Goal: Use online tool/utility: Utilize a website feature to perform a specific function

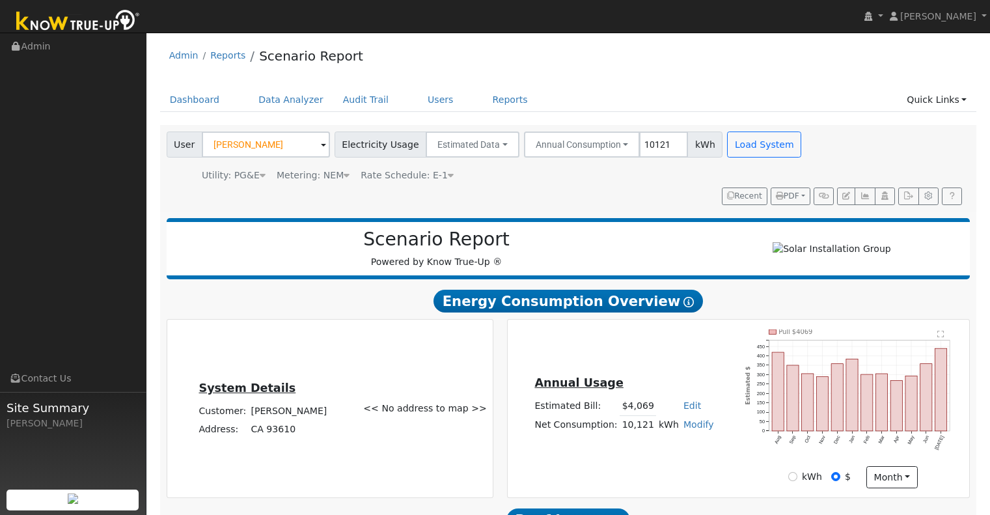
scroll to position [825, 0]
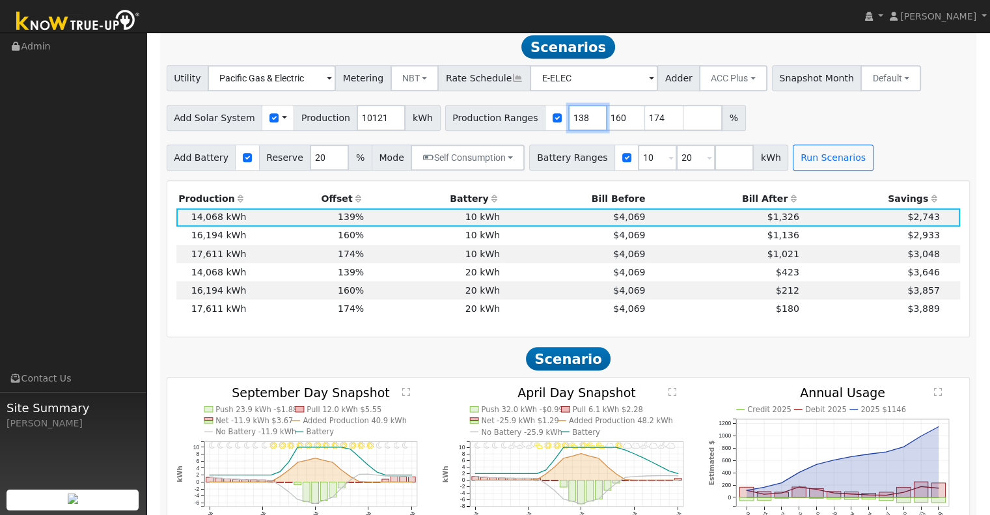
click at [568, 127] on input "138" at bounding box center [587, 118] width 39 height 26
type input "137"
click at [568, 127] on input "137" at bounding box center [587, 118] width 39 height 26
click at [646, 125] on input "173" at bounding box center [664, 118] width 39 height 26
type input "172"
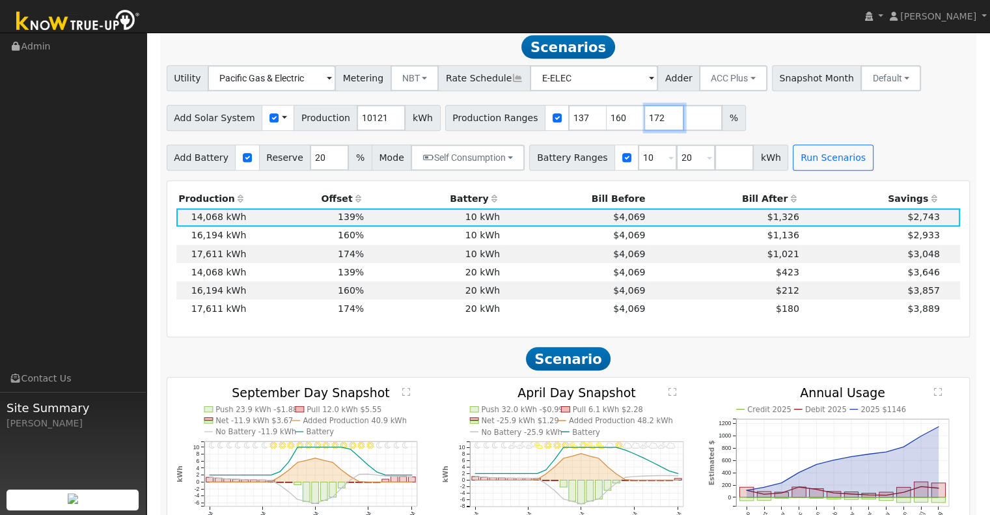
click at [646, 125] on input "172" at bounding box center [664, 118] width 39 height 26
drag, startPoint x: 600, startPoint y: 124, endPoint x: 552, endPoint y: 130, distance: 48.6
click at [568, 131] on div "Production Ranges 137 160 172 %" at bounding box center [595, 118] width 301 height 26
type input "172"
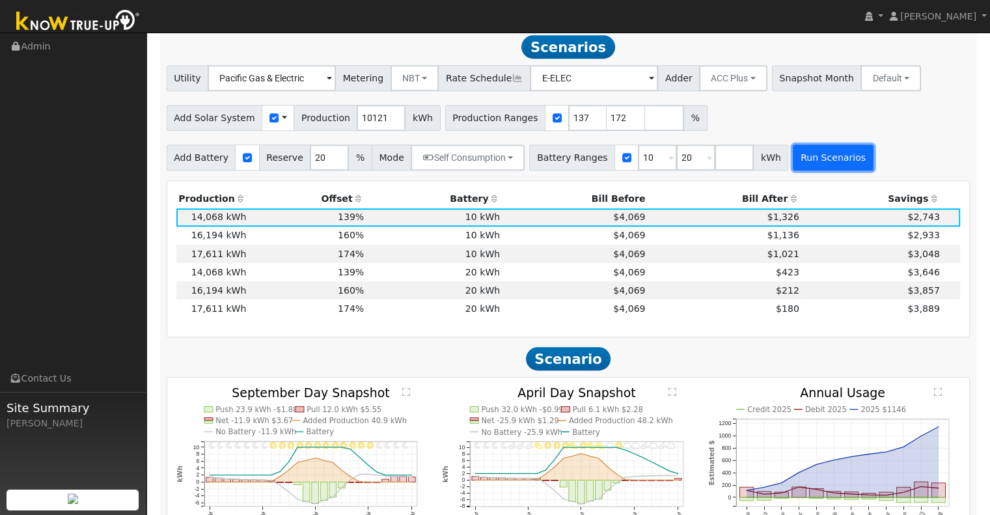
click at [804, 158] on button "Run Scenarios" at bounding box center [833, 158] width 80 height 26
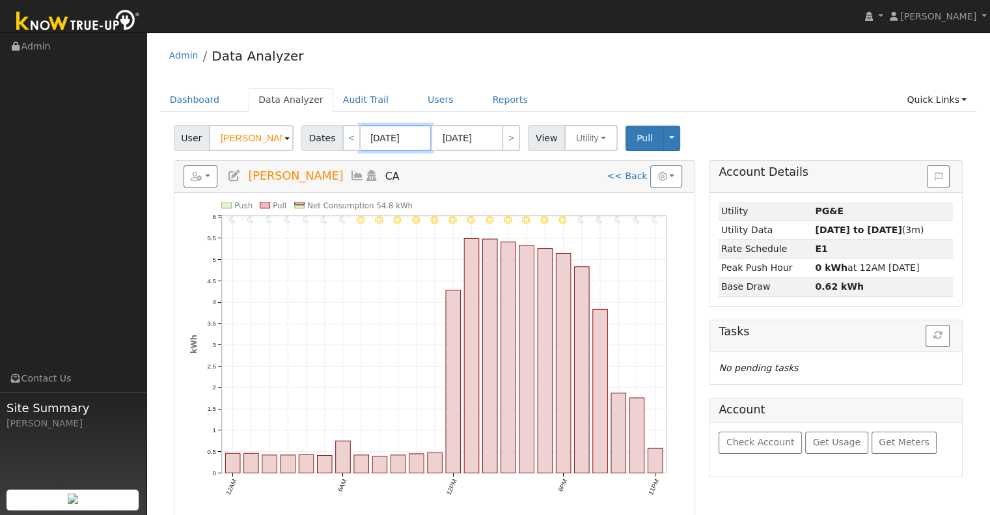
click at [406, 139] on input "[DATE]" at bounding box center [396, 138] width 72 height 26
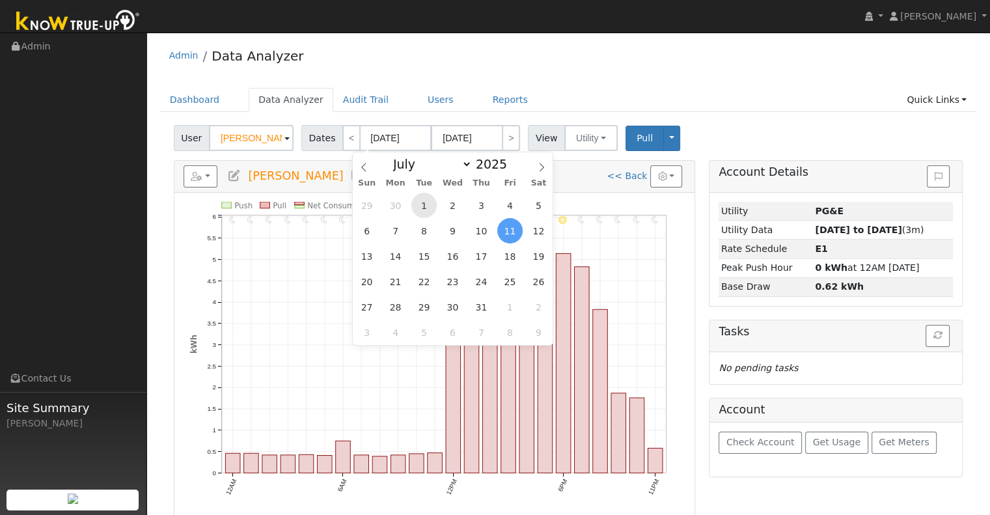
click at [423, 197] on span "1" at bounding box center [423, 205] width 25 height 25
type input "[DATE]"
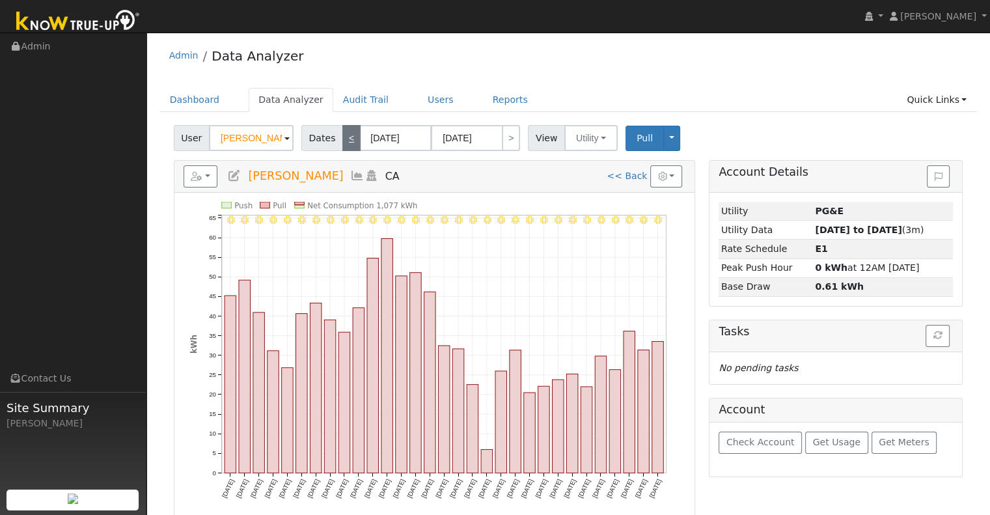
click at [342, 133] on link "<" at bounding box center [351, 138] width 18 height 26
type input "[DATE]"
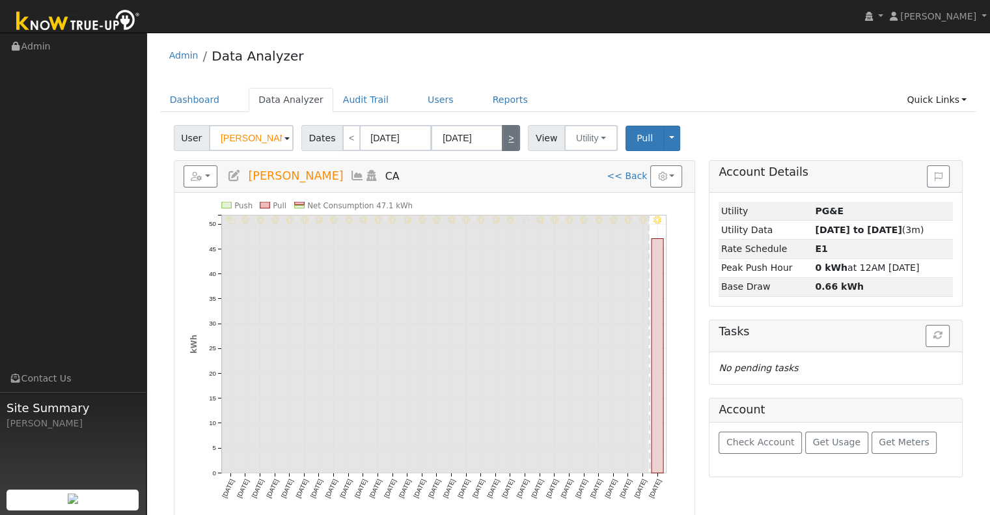
click at [502, 136] on link ">" at bounding box center [511, 138] width 18 height 26
type input "[DATE]"
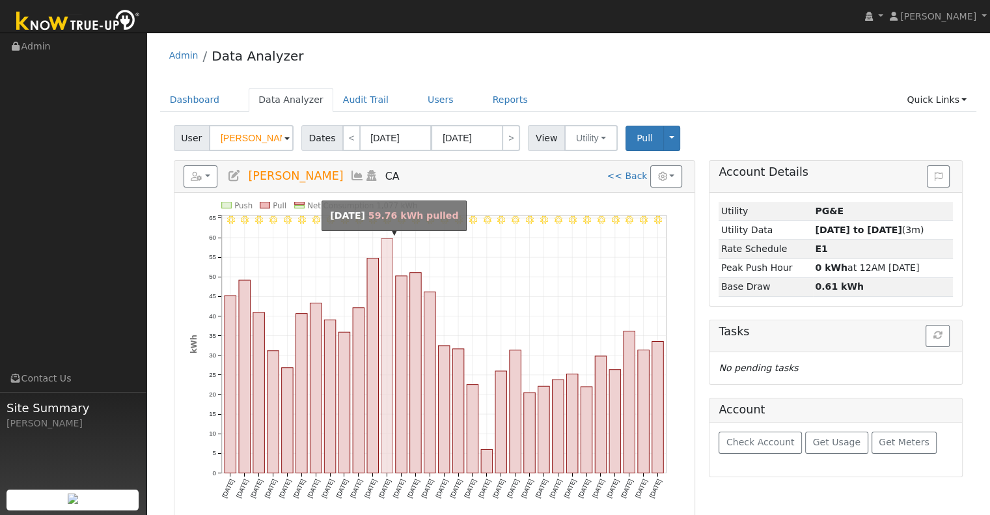
click at [388, 306] on rect "onclick=""" at bounding box center [387, 356] width 12 height 234
type input "[DATE]"
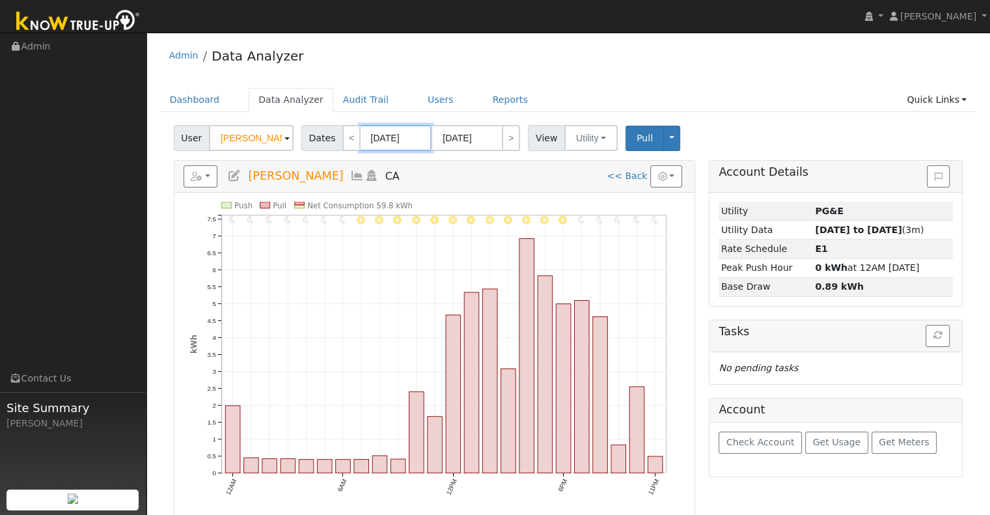
click at [374, 135] on input "[DATE]" at bounding box center [396, 138] width 72 height 26
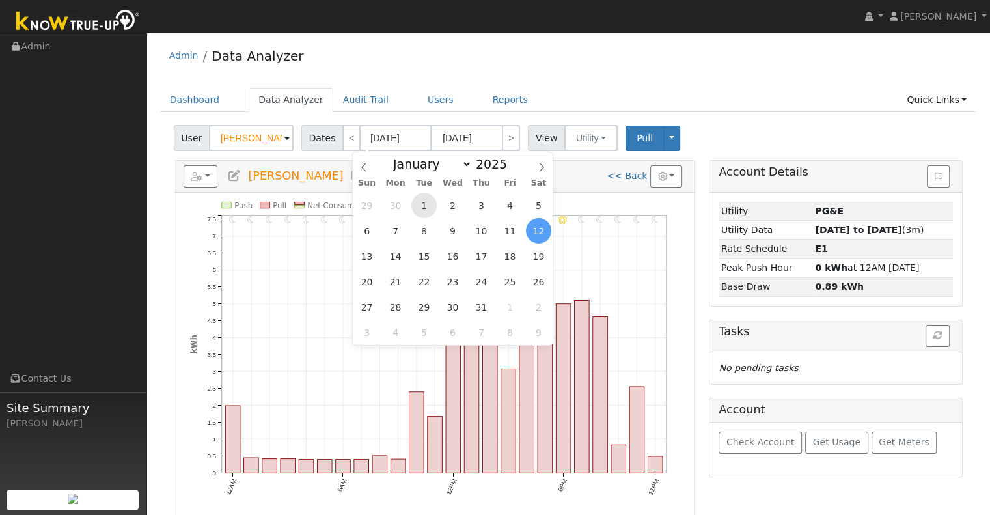
click at [420, 200] on span "1" at bounding box center [423, 205] width 25 height 25
type input "[DATE]"
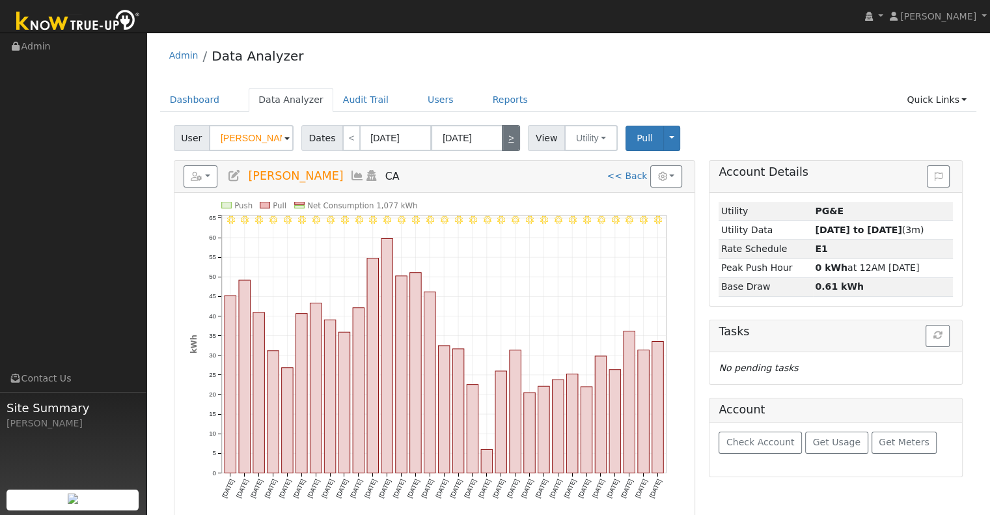
click at [502, 137] on link ">" at bounding box center [511, 138] width 18 height 26
type input "[DATE]"
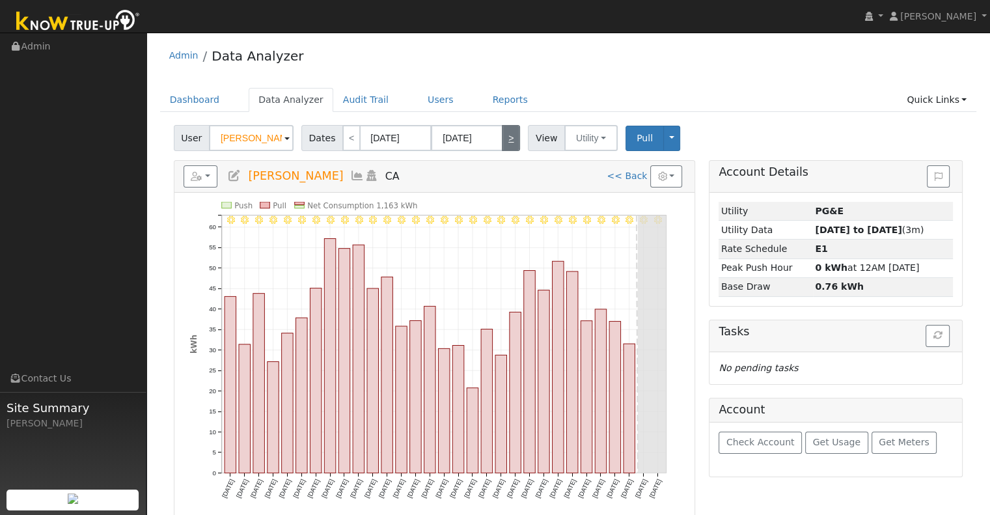
click at [502, 137] on link ">" at bounding box center [511, 138] width 18 height 26
type input "[DATE]"
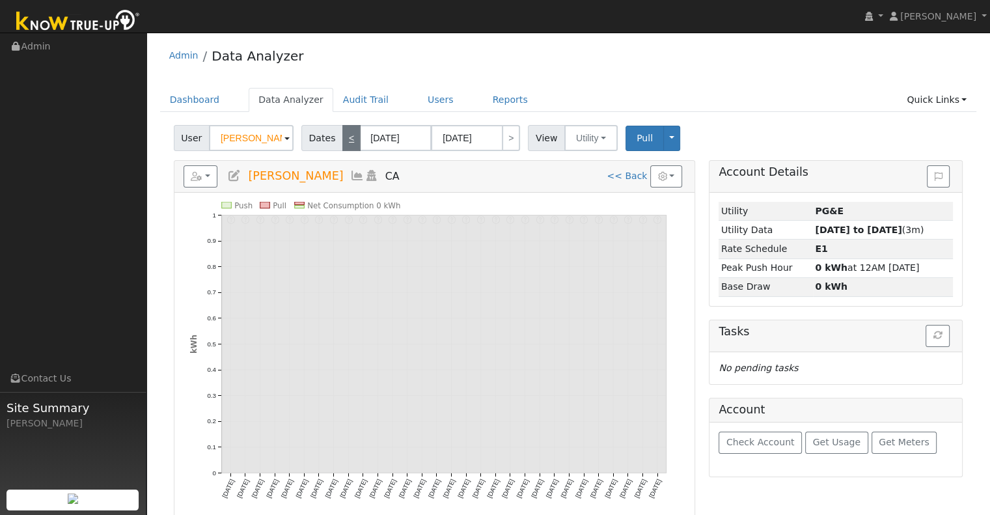
click at [346, 144] on link "<" at bounding box center [351, 138] width 18 height 26
type input "[DATE]"
